Goal: Check status: Check status

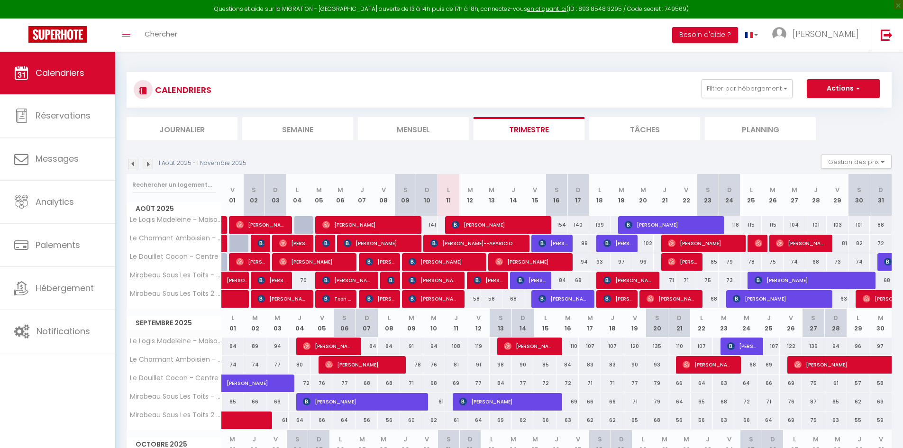
select select "KO"
select select "0"
click at [780, 280] on span "[PERSON_NAME]" at bounding box center [813, 280] width 116 height 18
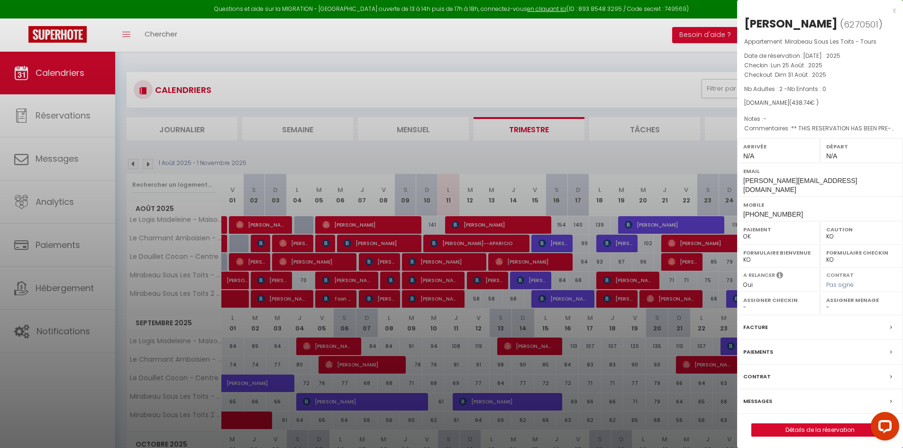
click at [538, 156] on div at bounding box center [451, 224] width 903 height 448
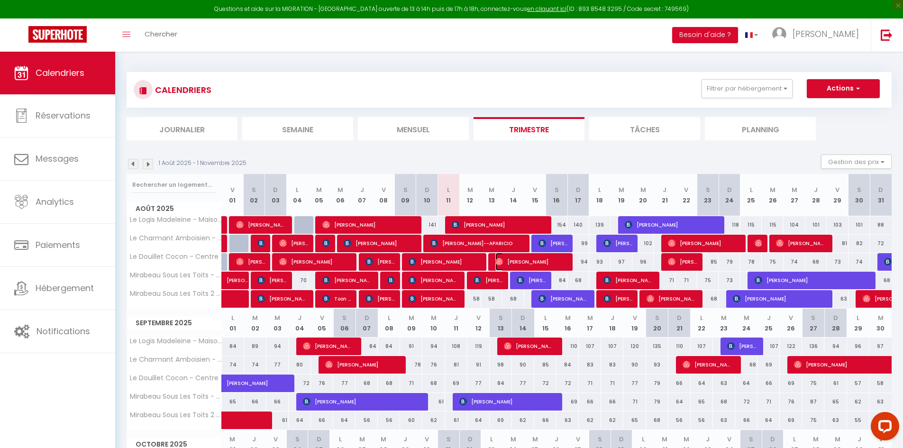
click at [501, 261] on img at bounding box center [500, 262] width 8 height 8
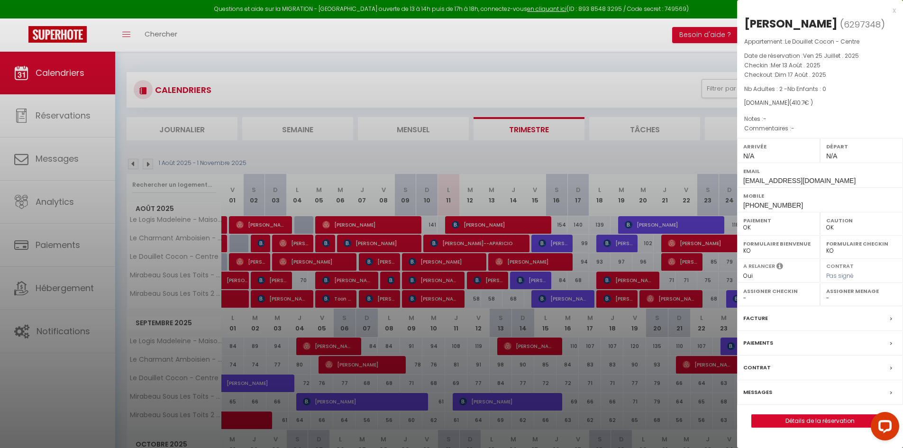
click at [501, 261] on div at bounding box center [451, 224] width 903 height 448
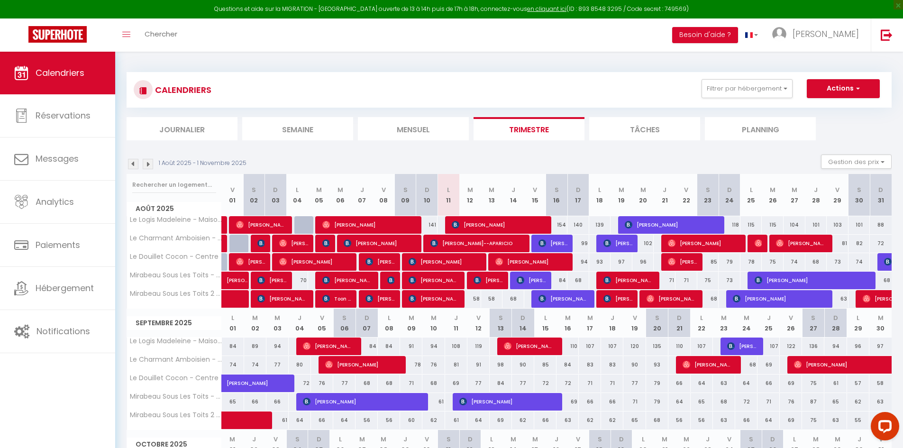
click at [493, 259] on div at bounding box center [499, 262] width 22 height 18
click at [511, 261] on span "[PERSON_NAME]" at bounding box center [532, 262] width 73 height 18
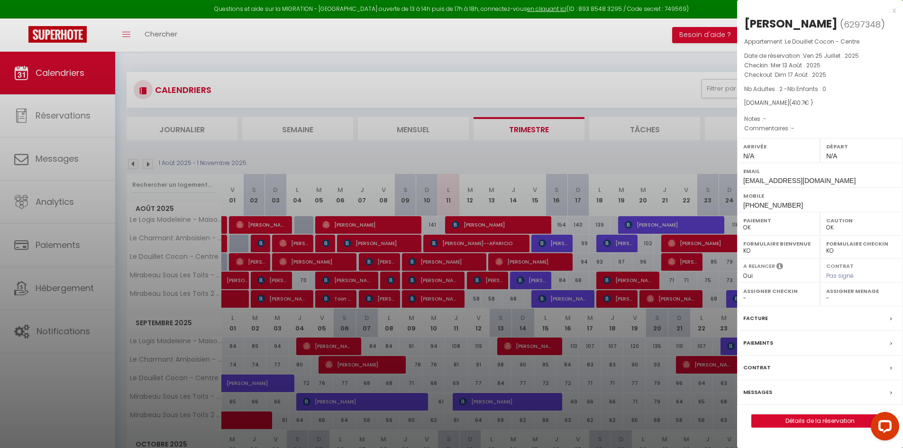
click at [511, 261] on div at bounding box center [451, 224] width 903 height 448
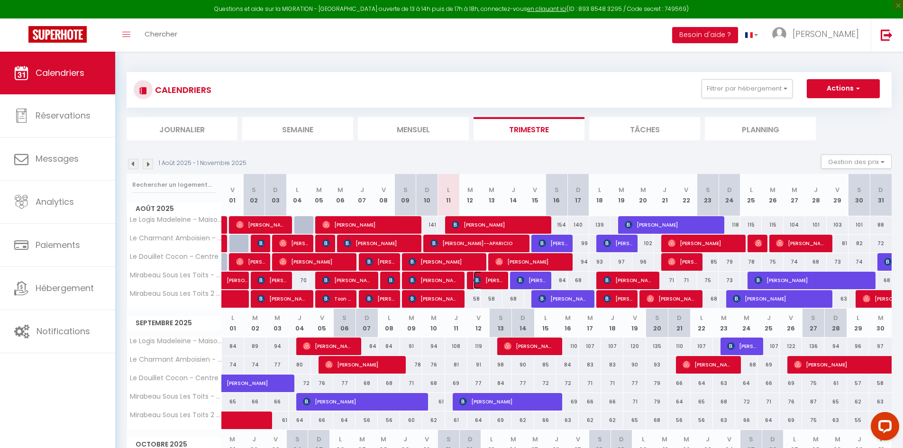
click at [488, 278] on span "[PERSON_NAME]" at bounding box center [488, 280] width 29 height 18
select select "KO"
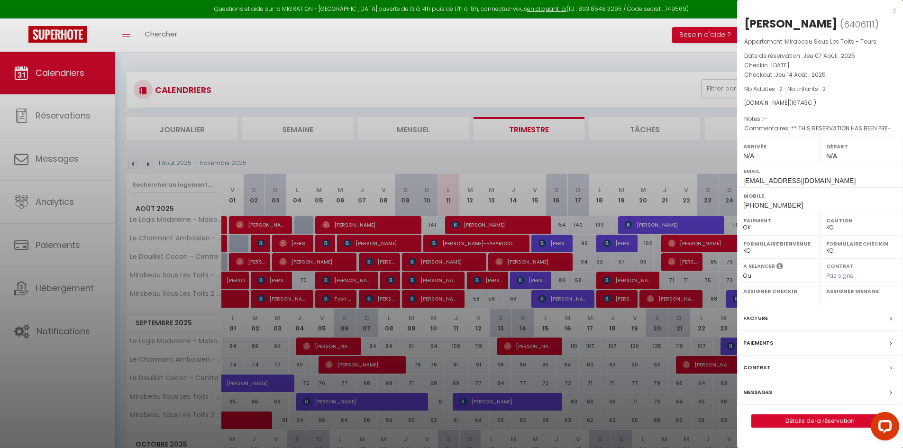
click at [488, 278] on div at bounding box center [451, 224] width 903 height 448
